Goal: Task Accomplishment & Management: Manage account settings

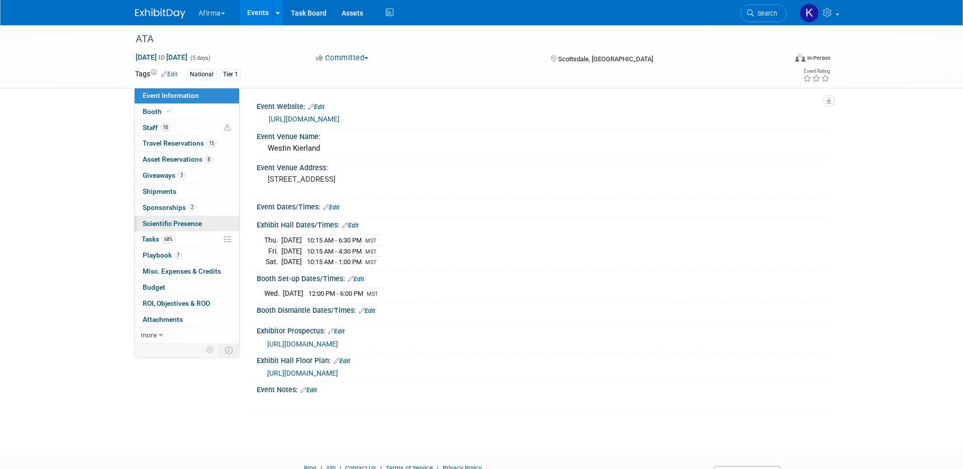
click at [178, 223] on span "Scientific Presence" at bounding box center [172, 224] width 59 height 8
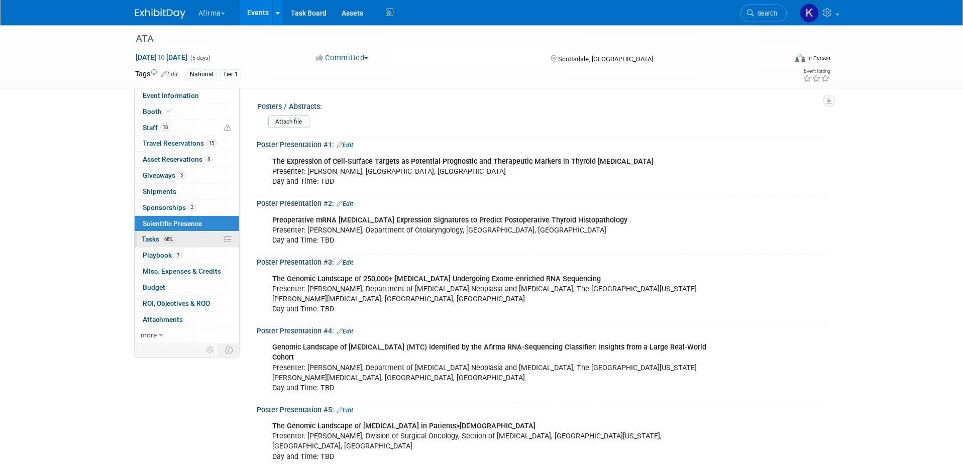
click at [168, 245] on link "68% Tasks 68%" at bounding box center [187, 240] width 105 height 16
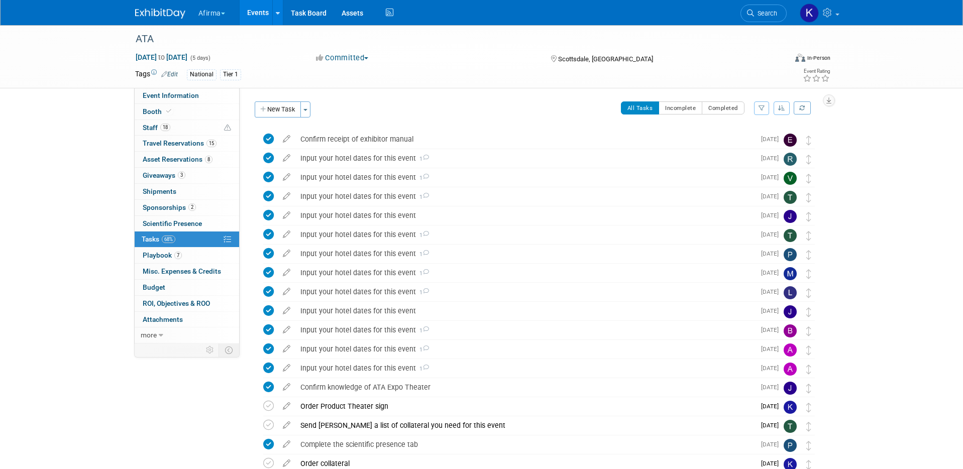
click at [259, 7] on link "Events" at bounding box center [258, 12] width 37 height 25
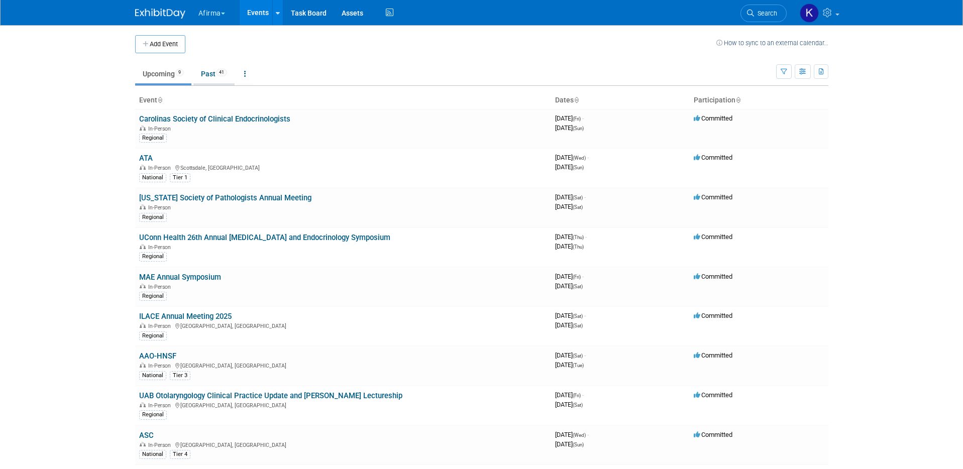
click at [219, 66] on link "Past 41" at bounding box center [213, 73] width 41 height 19
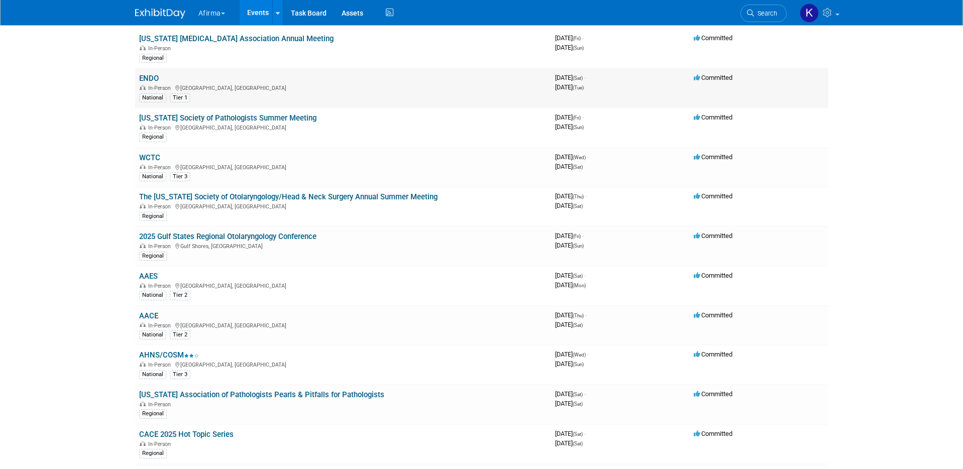
scroll to position [2, 0]
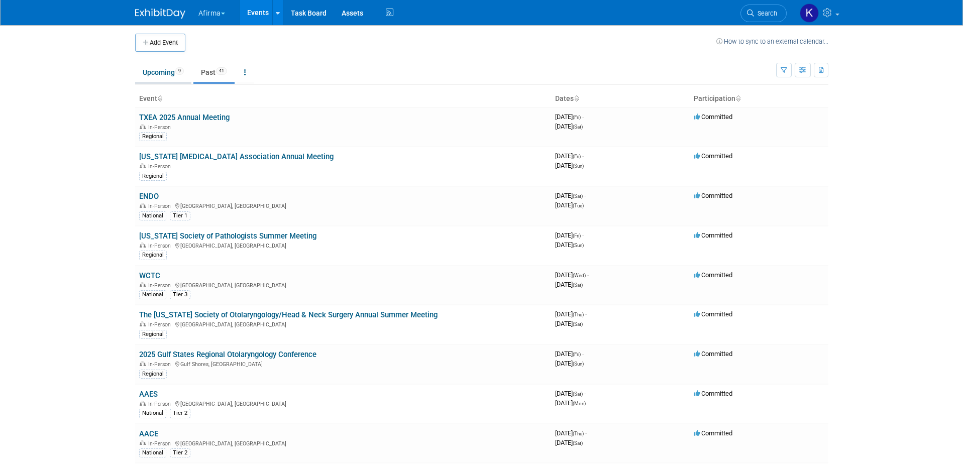
click at [148, 77] on link "Upcoming 9" at bounding box center [163, 72] width 56 height 19
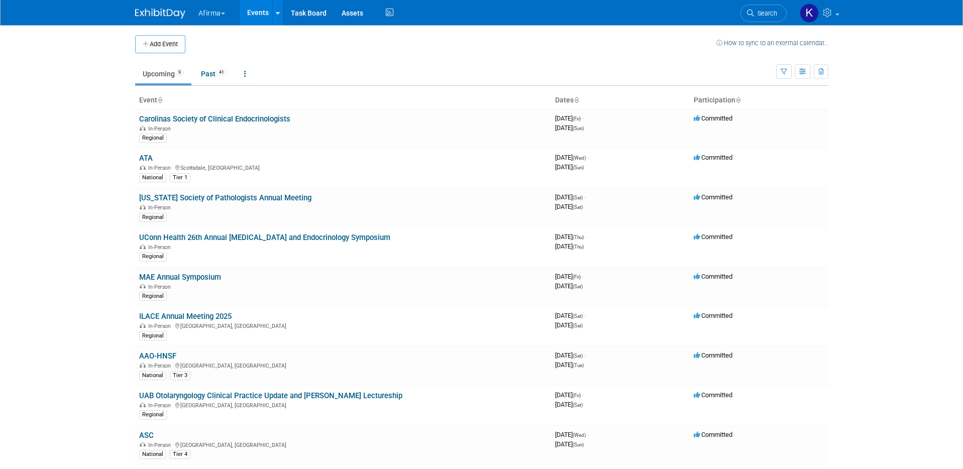
click at [215, 14] on button "Afirma" at bounding box center [217, 11] width 40 height 22
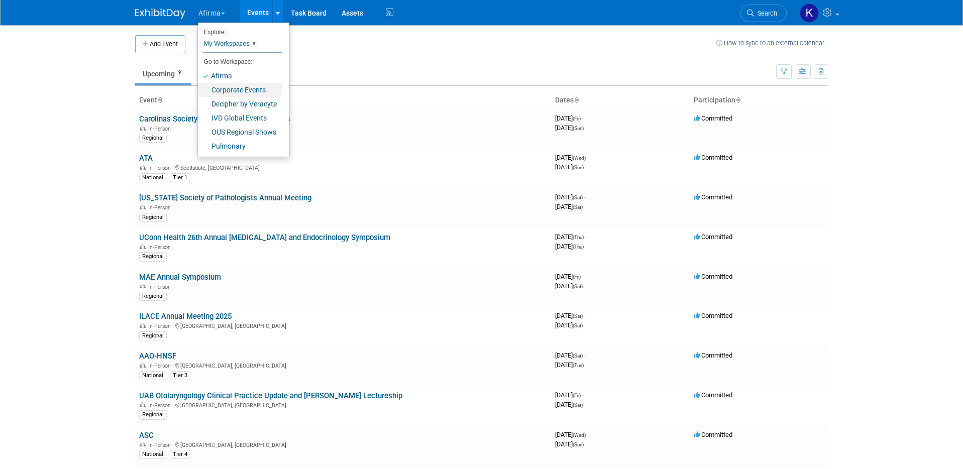
click at [237, 90] on link "Corporate Events" at bounding box center [240, 90] width 84 height 14
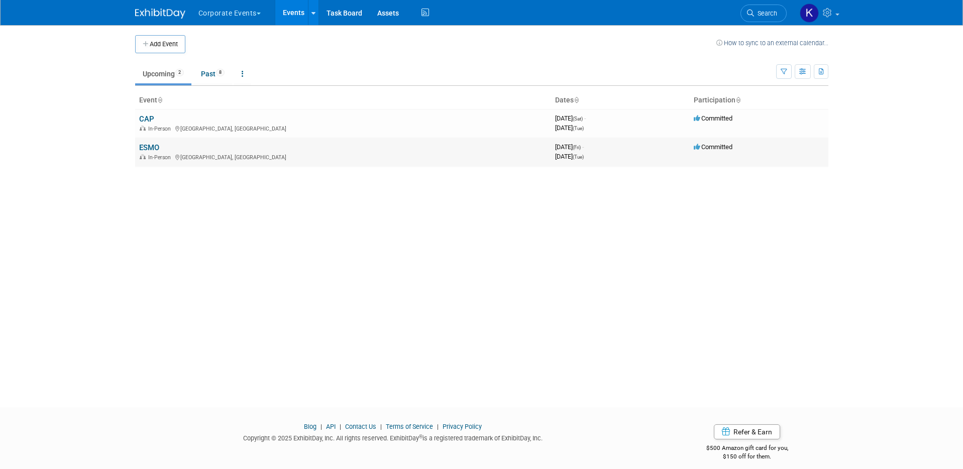
click at [150, 141] on td "ESMO In-Person [GEOGRAPHIC_DATA], [GEOGRAPHIC_DATA]" at bounding box center [343, 152] width 416 height 29
click at [151, 144] on link "ESMO" at bounding box center [149, 147] width 20 height 9
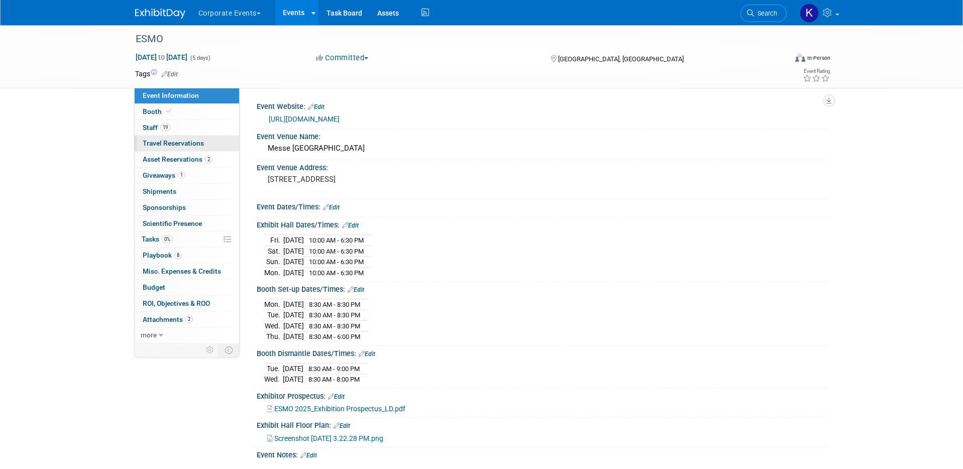
click at [150, 149] on link "0 Travel Reservations 0" at bounding box center [187, 144] width 105 height 16
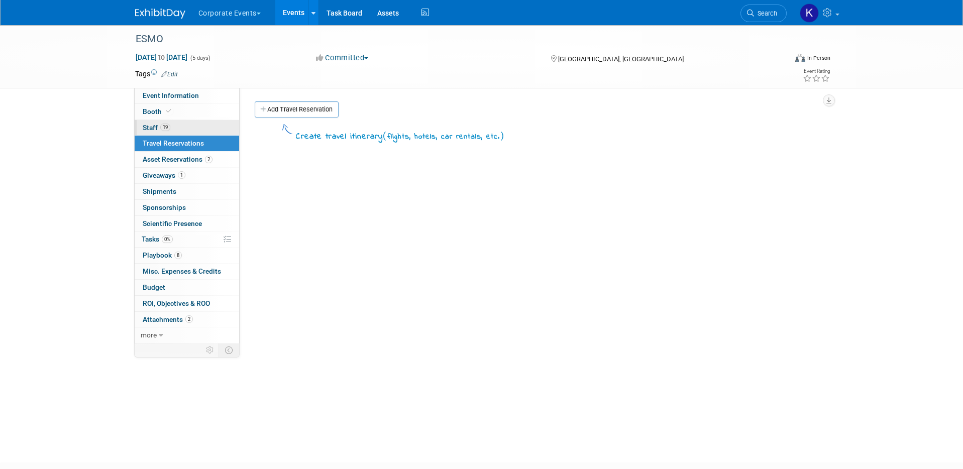
click at [149, 132] on link "19 Staff 19" at bounding box center [187, 128] width 105 height 16
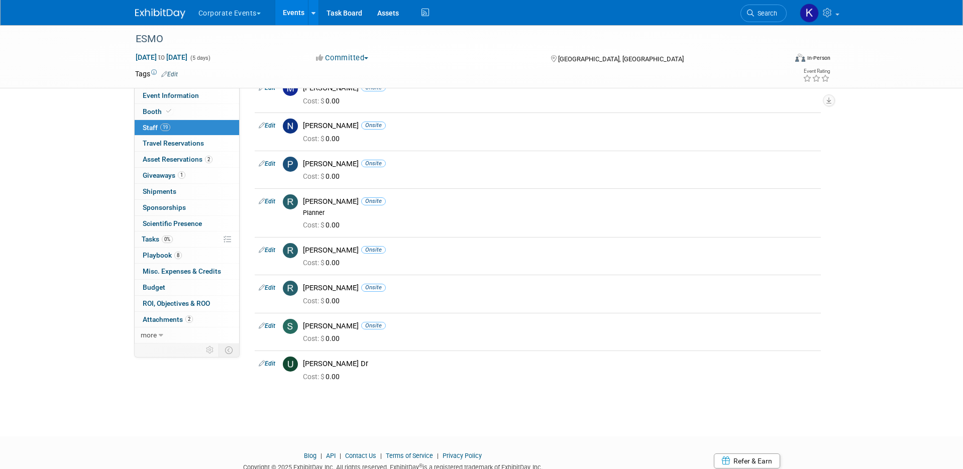
scroll to position [496, 0]
click at [267, 363] on link "Edit" at bounding box center [267, 364] width 17 height 7
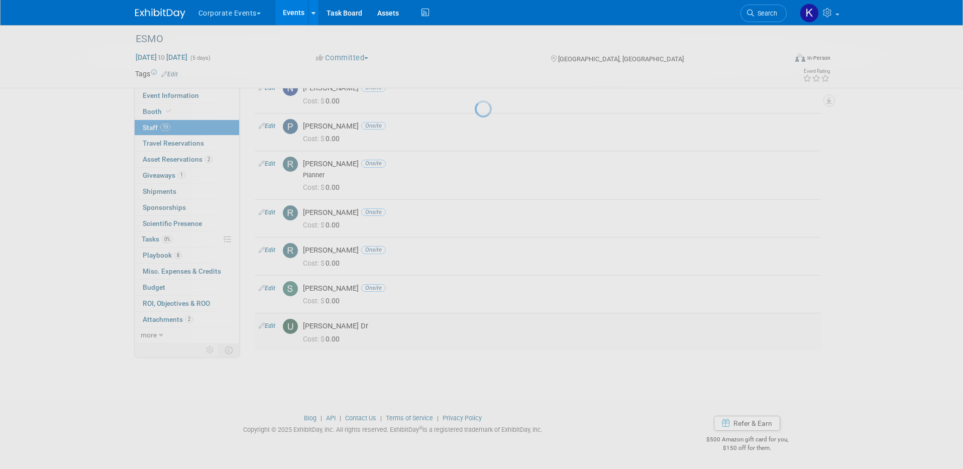
select select "d4ca75d8-82a6-446b-93de-6d1862201428"
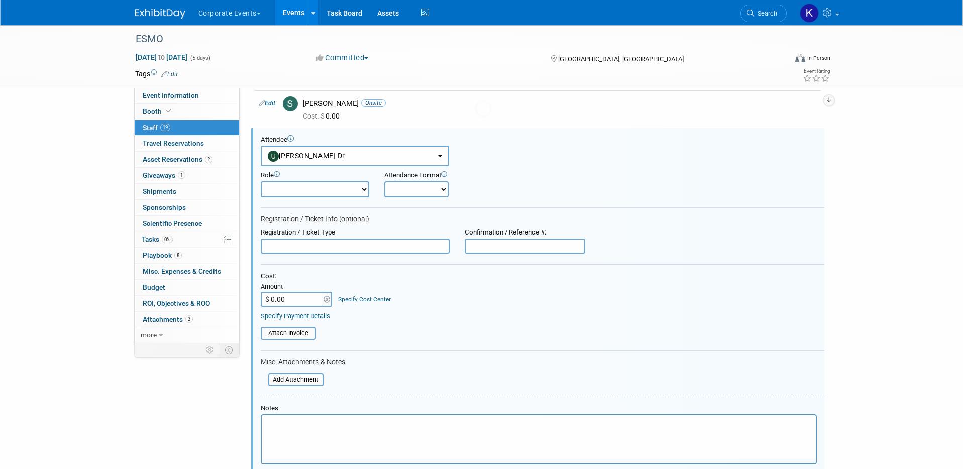
scroll to position [734, 0]
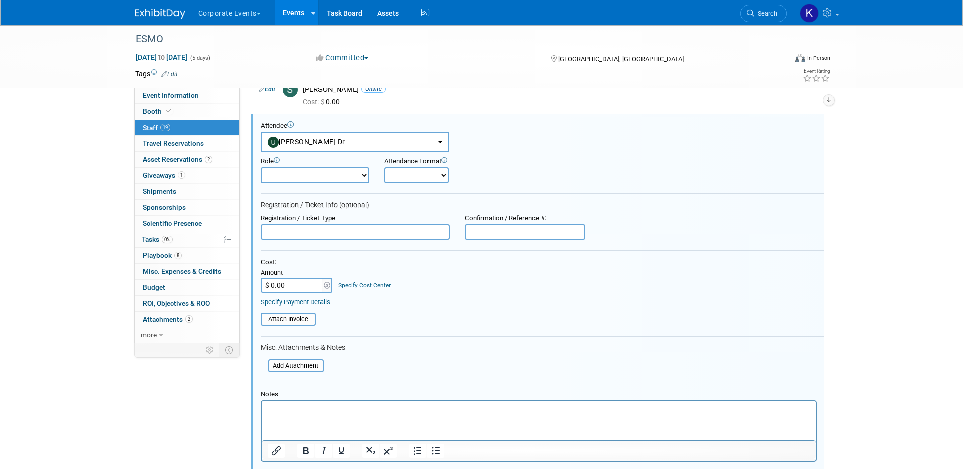
click at [418, 176] on select "Onsite Remote" at bounding box center [416, 175] width 64 height 16
select select "1"
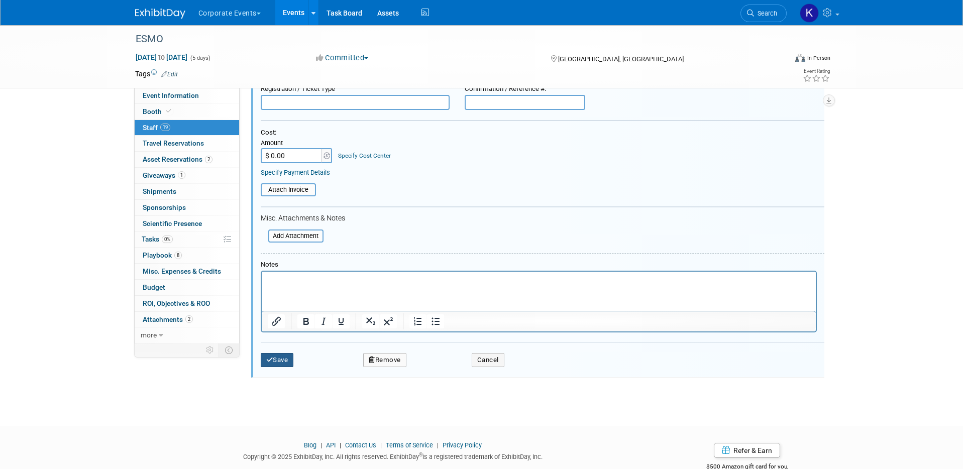
click at [269, 360] on icon "submit" at bounding box center [269, 360] width 7 height 7
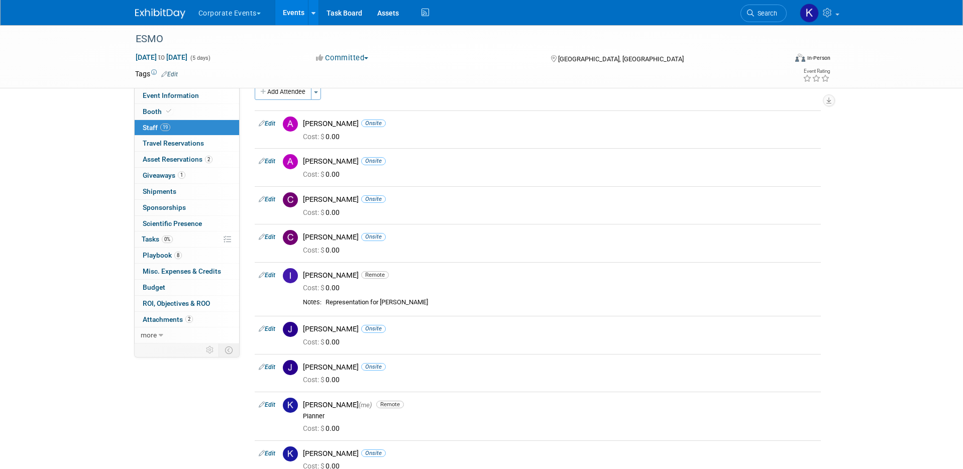
scroll to position [0, 0]
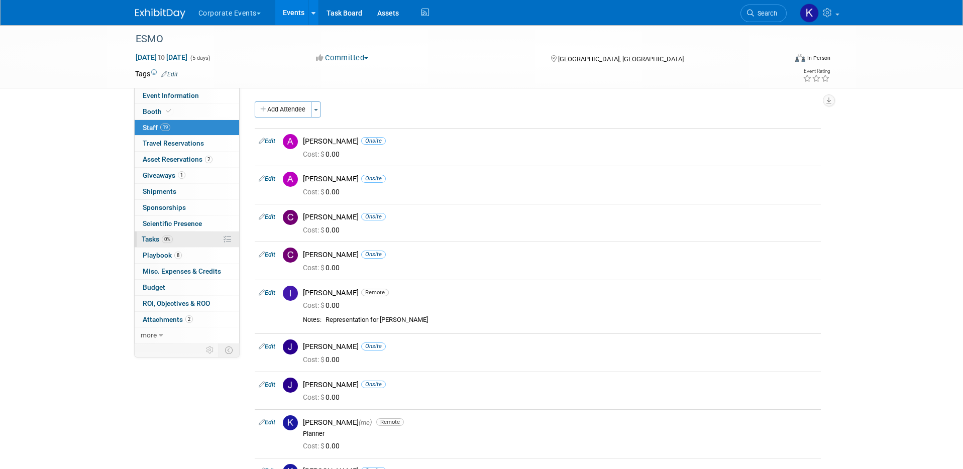
click at [187, 239] on link "0% Tasks 0%" at bounding box center [187, 240] width 105 height 16
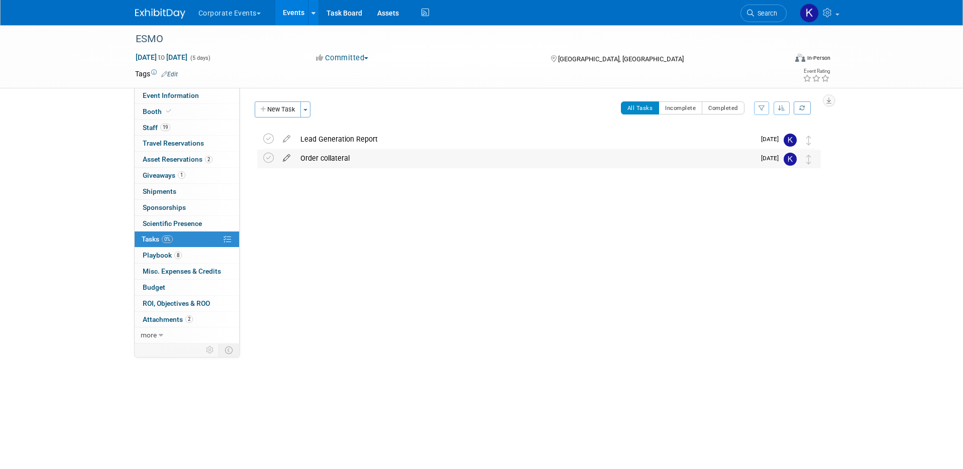
click at [280, 159] on icon at bounding box center [287, 156] width 18 height 13
select select "9"
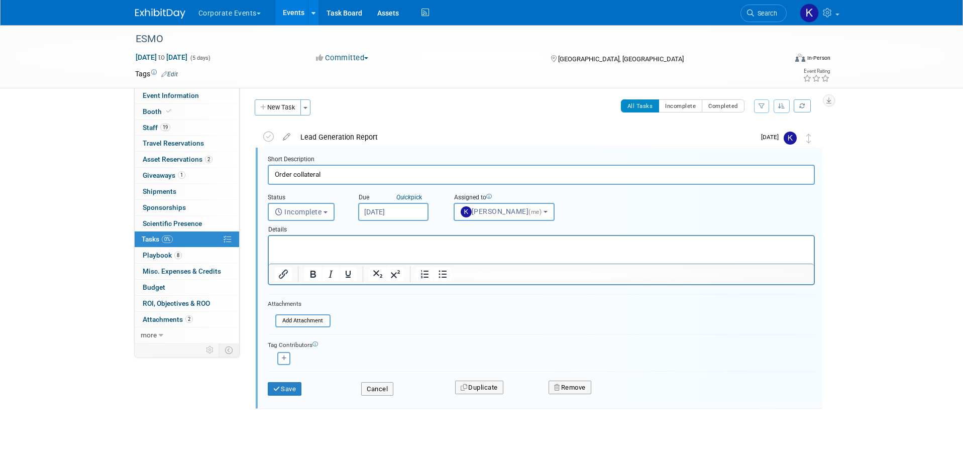
scroll to position [3, 0]
click at [421, 215] on input "Oct 8, 2025" at bounding box center [393, 212] width 70 height 18
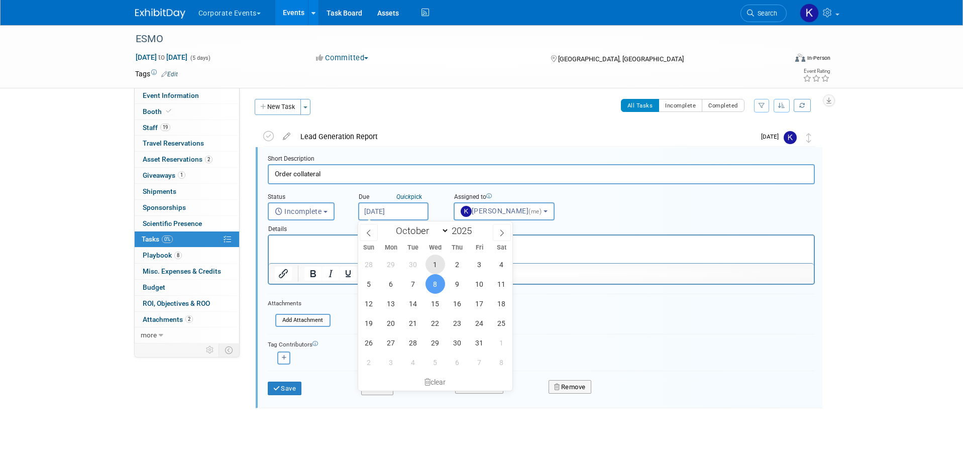
click at [437, 261] on span "1" at bounding box center [436, 265] width 20 height 20
type input "Oct 1, 2025"
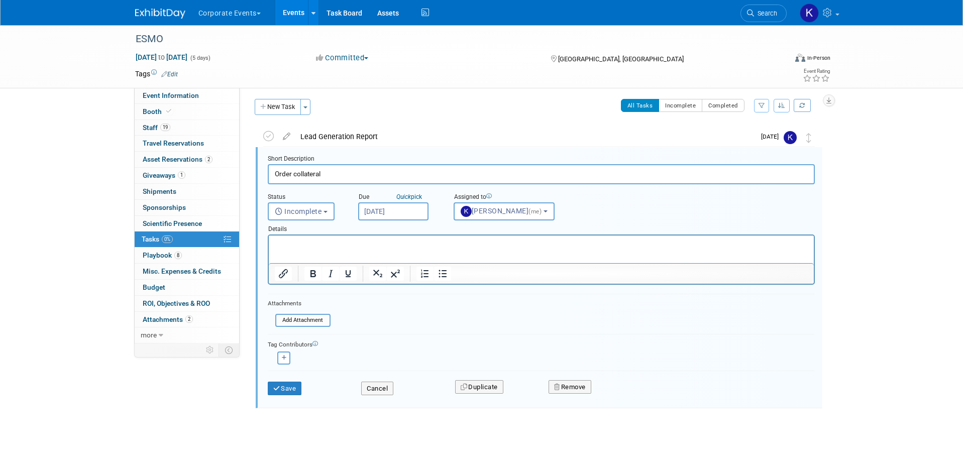
click at [300, 379] on div "Save" at bounding box center [307, 385] width 94 height 21
click at [298, 389] on button "Save" at bounding box center [285, 389] width 34 height 14
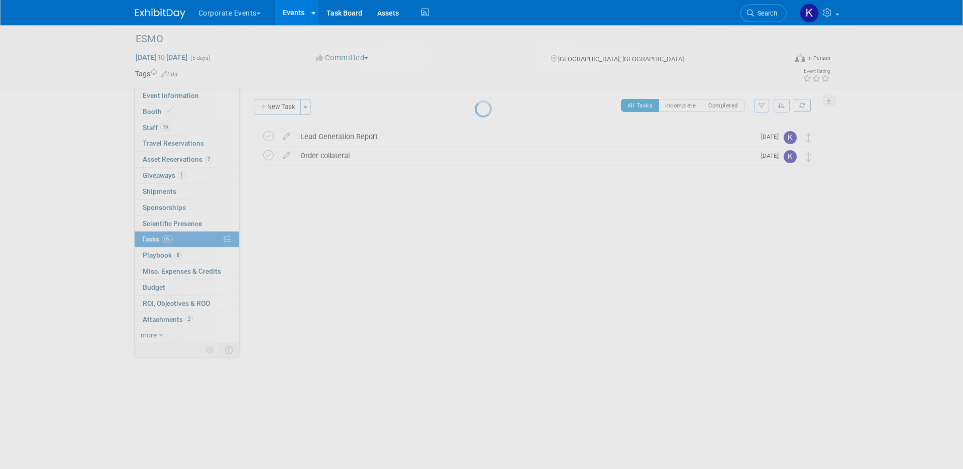
scroll to position [0, 0]
